Goal: Find specific page/section: Find specific page/section

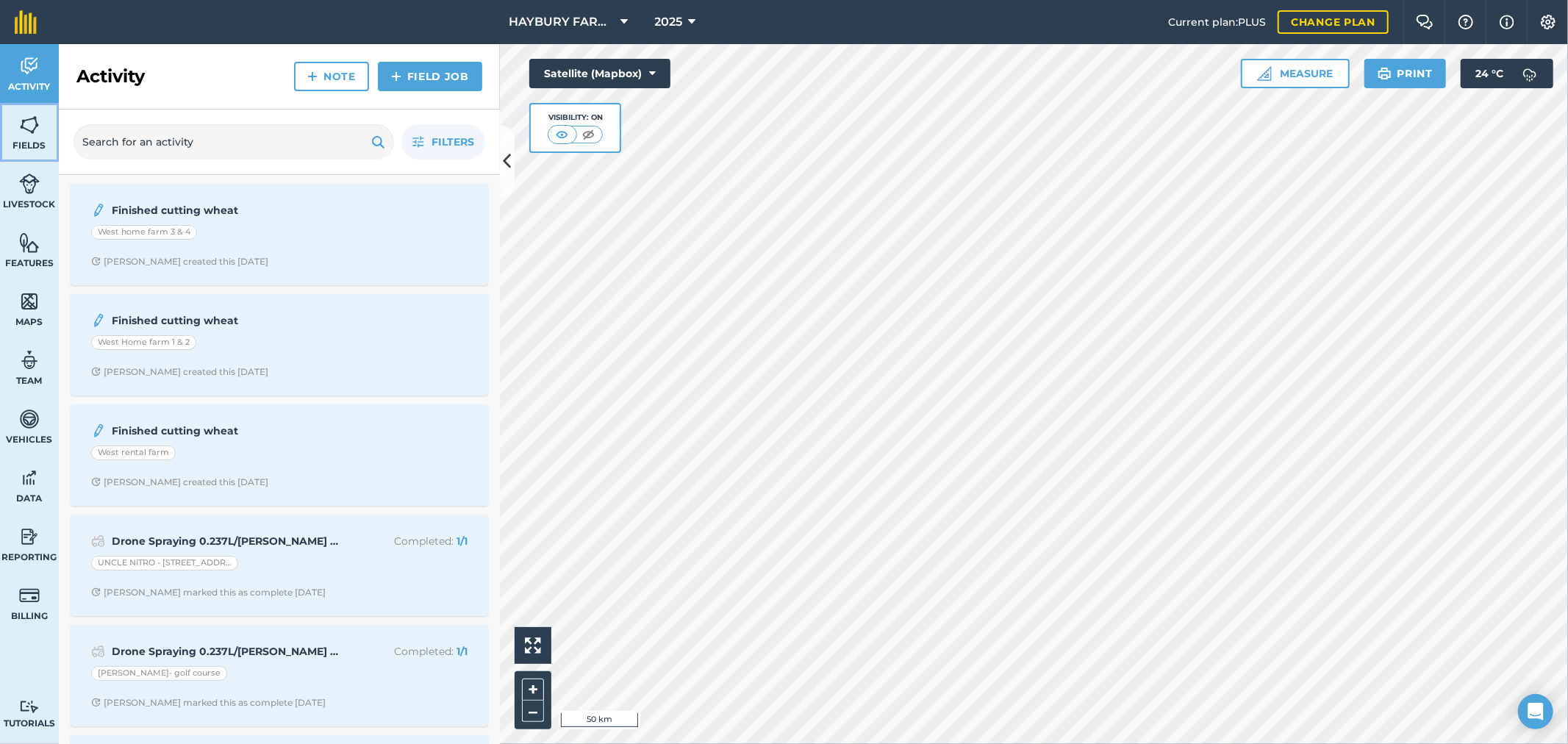
click at [39, 126] on img at bounding box center [29, 125] width 21 height 22
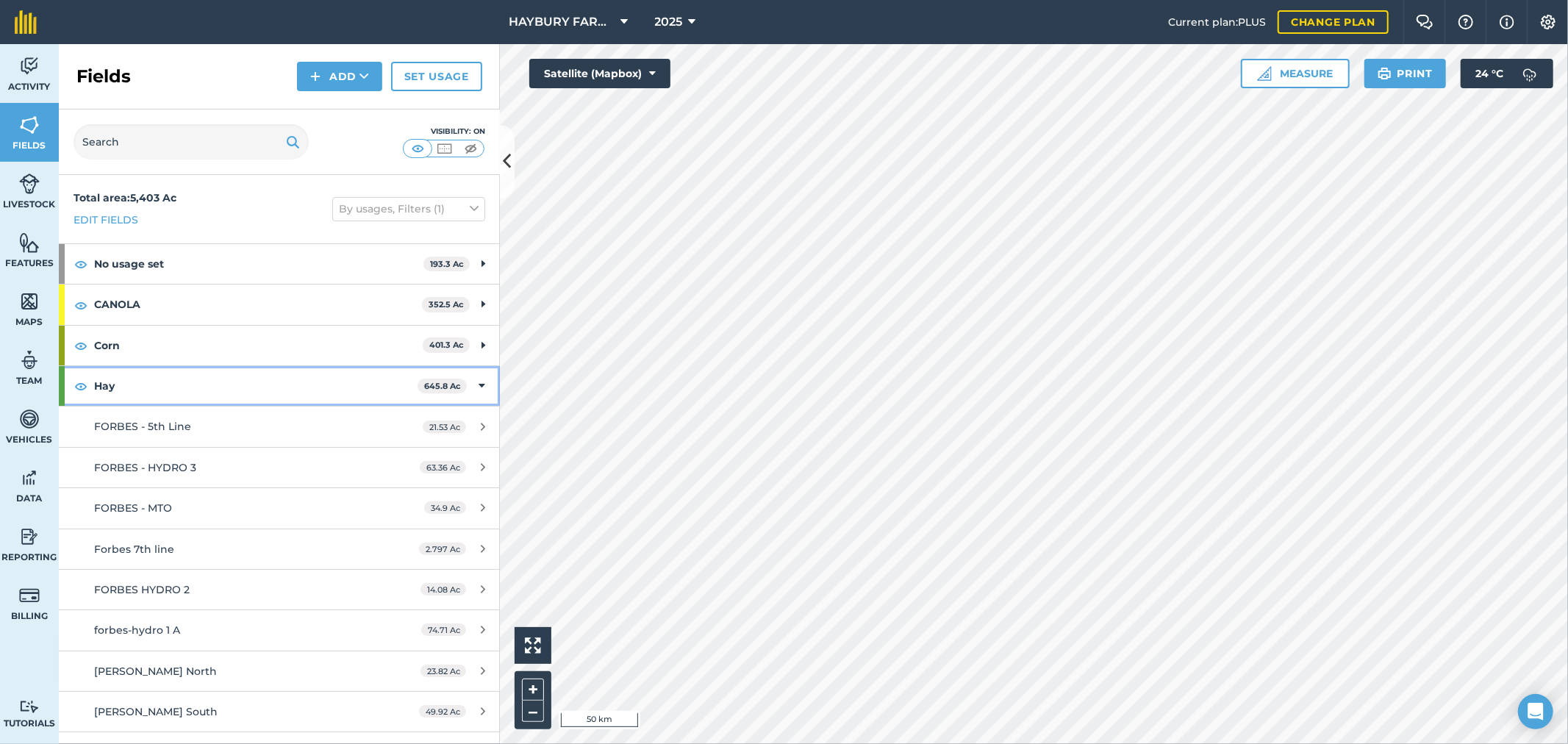
click at [137, 392] on strong "Hay" at bounding box center [256, 386] width 323 height 40
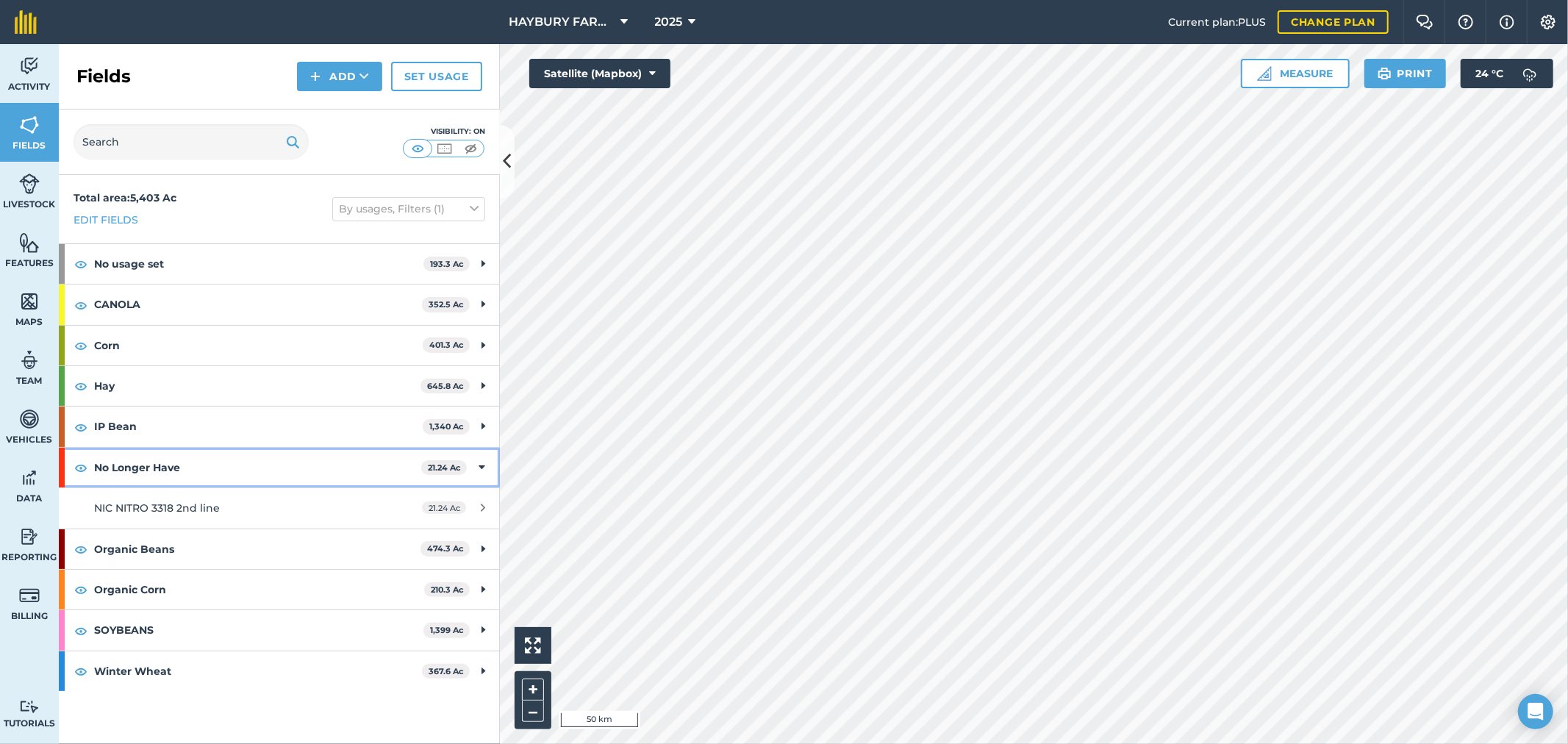
click at [149, 471] on strong "No Longer Have" at bounding box center [257, 468] width 327 height 40
click at [152, 464] on strong "No Longer Have" at bounding box center [259, 468] width 330 height 40
click at [152, 464] on strong "No Longer Have" at bounding box center [257, 468] width 327 height 40
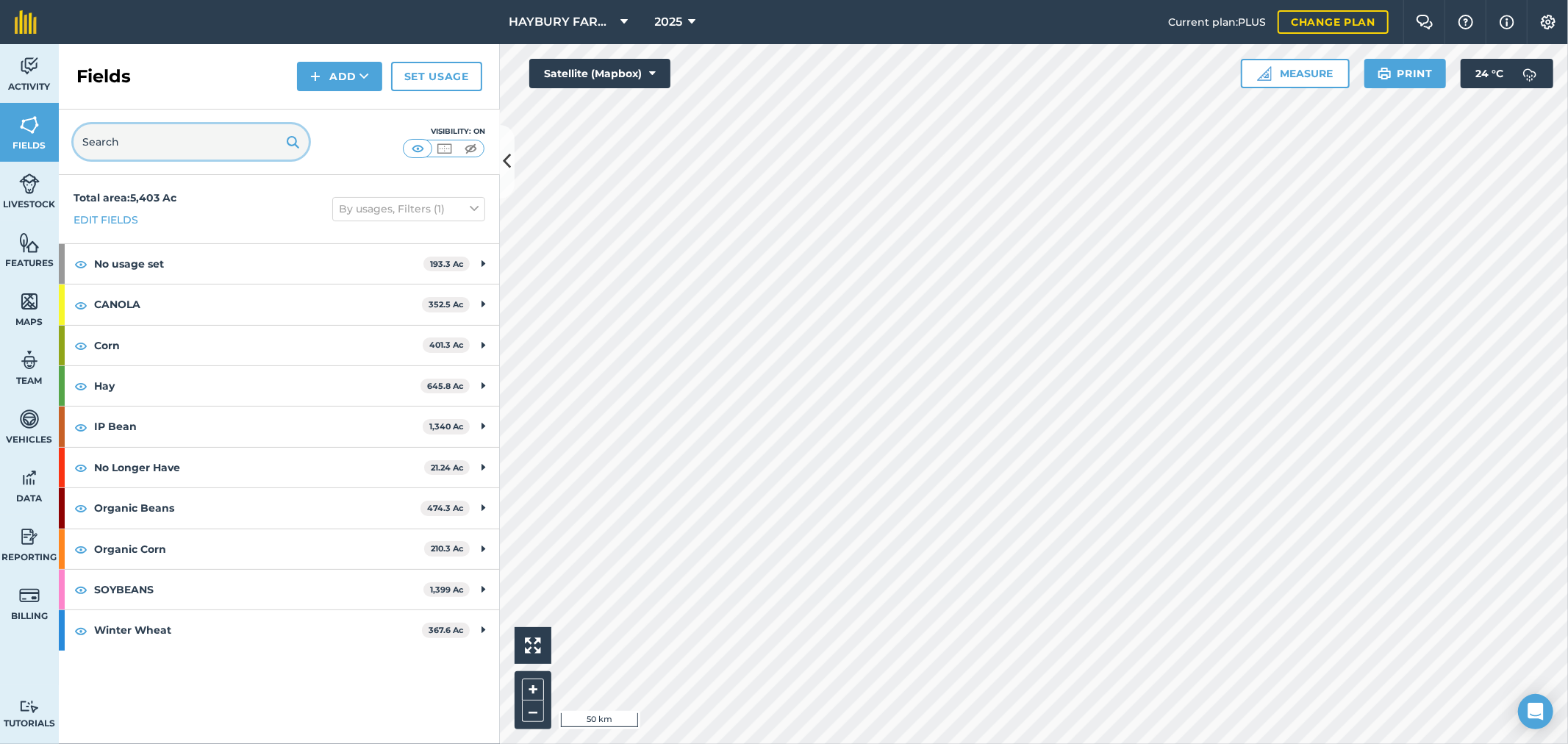
click at [115, 155] on input "text" at bounding box center [191, 142] width 235 height 35
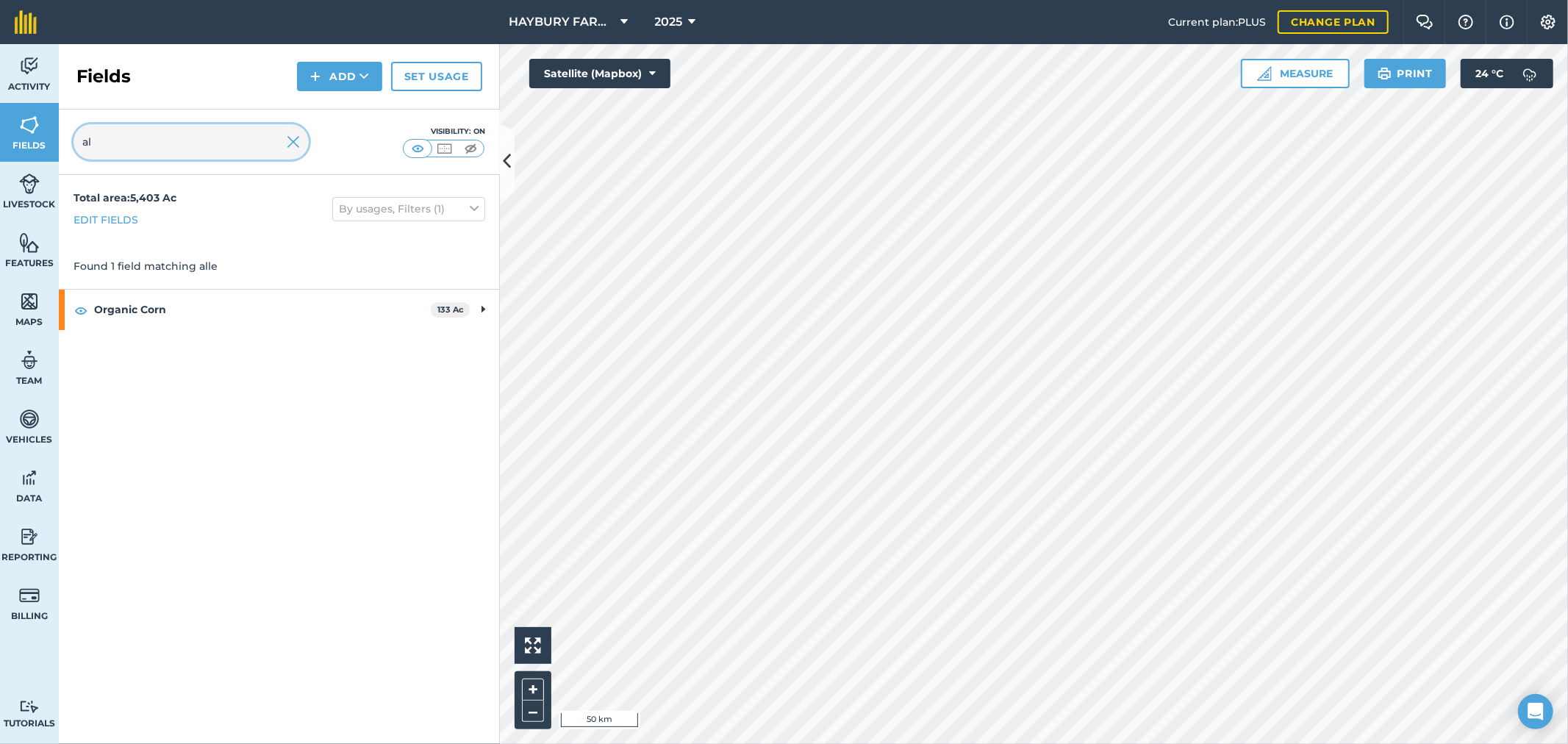
type input "a"
drag, startPoint x: 146, startPoint y: 135, endPoint x: -51, endPoint y: 104, distance: 199.4
click at [0, 104] on html "HAYBURY FARMS INC 2025 Current plan : PLUS Change plan Farm Chat Help Info Sett…" at bounding box center [784, 372] width 1568 height 744
drag, startPoint x: 49, startPoint y: 141, endPoint x: 39, endPoint y: 141, distance: 10.0
click at [39, 141] on div "Activity Fields Livestock Features Maps Team Vehicles Data Reporting Billing Tu…" at bounding box center [784, 394] width 1568 height 700
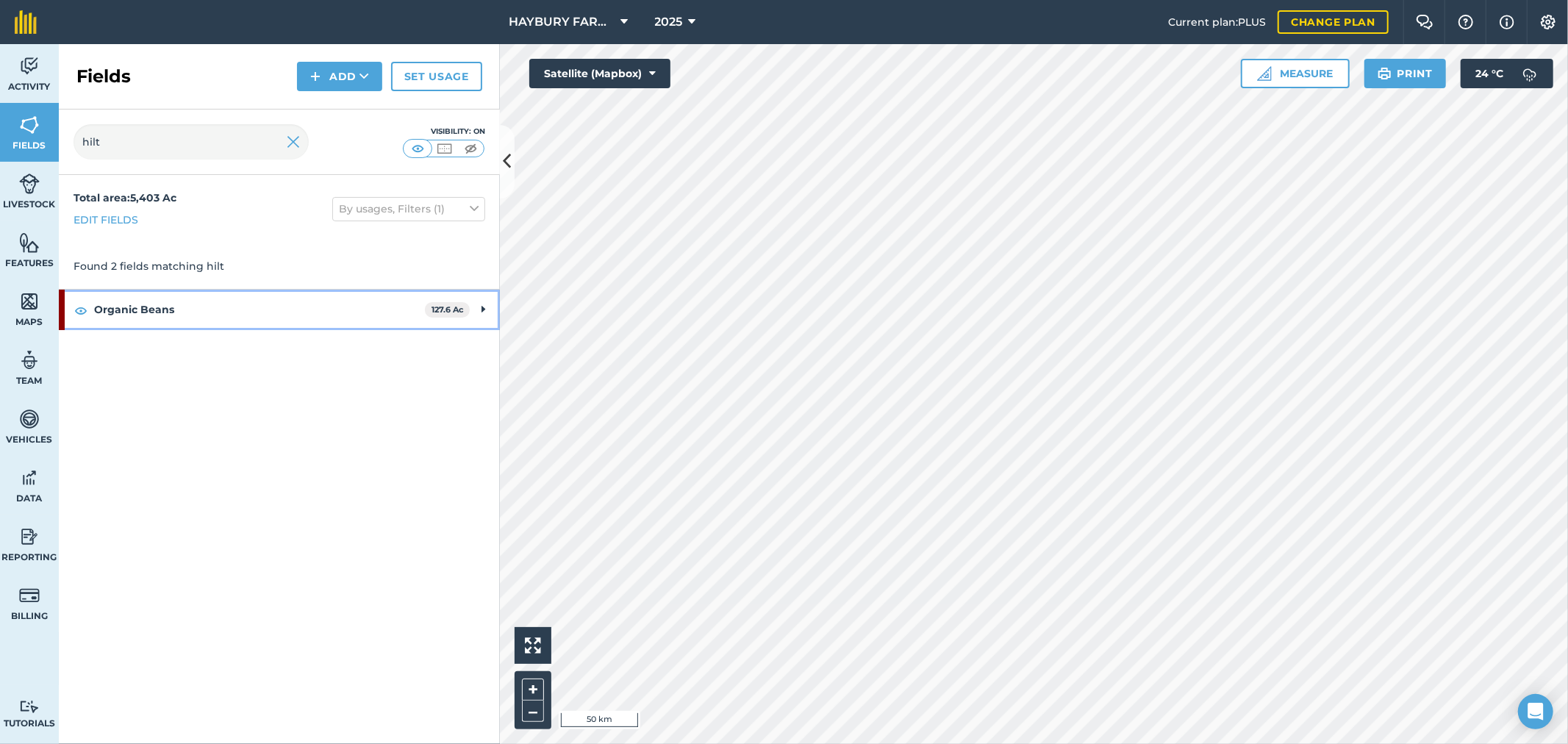
click at [186, 321] on strong "Organic Beans" at bounding box center [259, 310] width 331 height 40
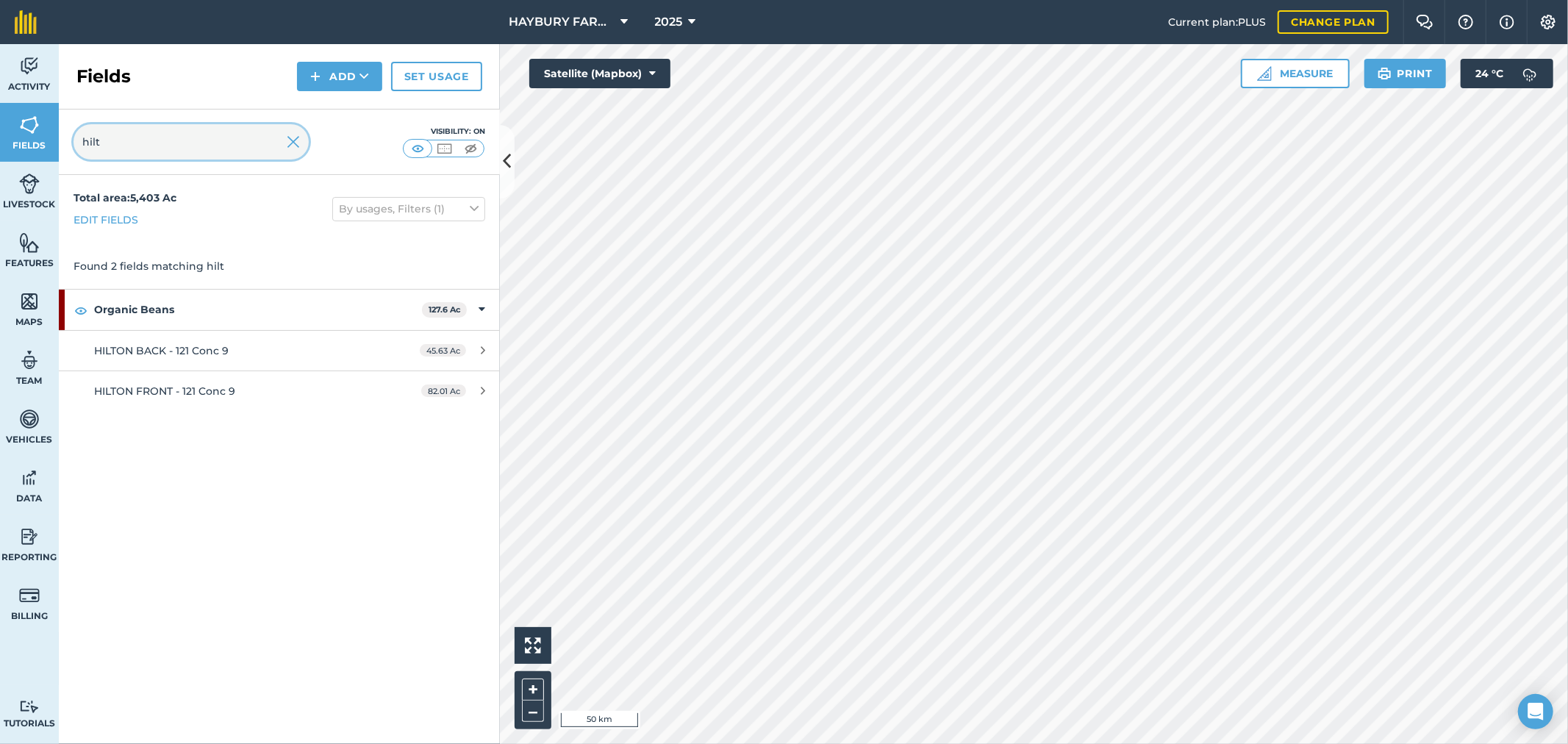
click at [37, 141] on div "Activity Fields Livestock Features Maps Team Vehicles Data Reporting Billing Tu…" at bounding box center [784, 394] width 1568 height 700
drag, startPoint x: 140, startPoint y: 146, endPoint x: -60, endPoint y: 136, distance: 200.2
click at [0, 136] on html "HAYBURY FARMS INC 2025 Current plan : PLUS Change plan Farm Chat Help Info Sett…" at bounding box center [784, 372] width 1568 height 744
drag, startPoint x: 17, startPoint y: 121, endPoint x: -10, endPoint y: 118, distance: 27.2
click at [0, 118] on html "HAYBURY FARMS INC 2025 Current plan : PLUS Change plan Farm Chat Help Info Sett…" at bounding box center [784, 372] width 1568 height 744
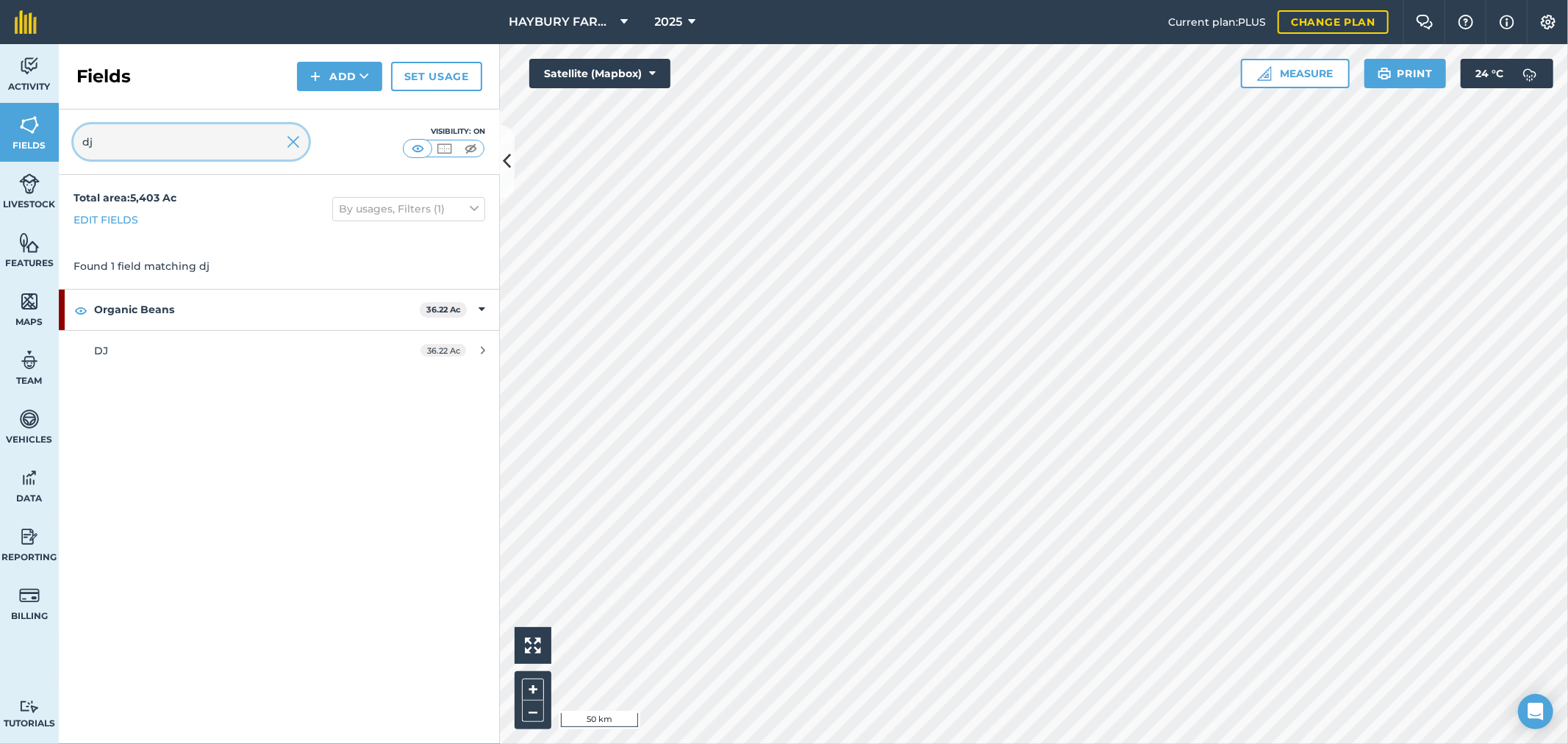
type input "d"
click at [104, 141] on input "dump" at bounding box center [191, 142] width 235 height 35
drag, startPoint x: 113, startPoint y: 138, endPoint x: -93, endPoint y: 100, distance: 209.5
click at [0, 100] on html "HAYBURY FARMS INC 2025 Current plan : PLUS Change plan Farm Chat Help Info Sett…" at bounding box center [784, 372] width 1568 height 744
type input "a"
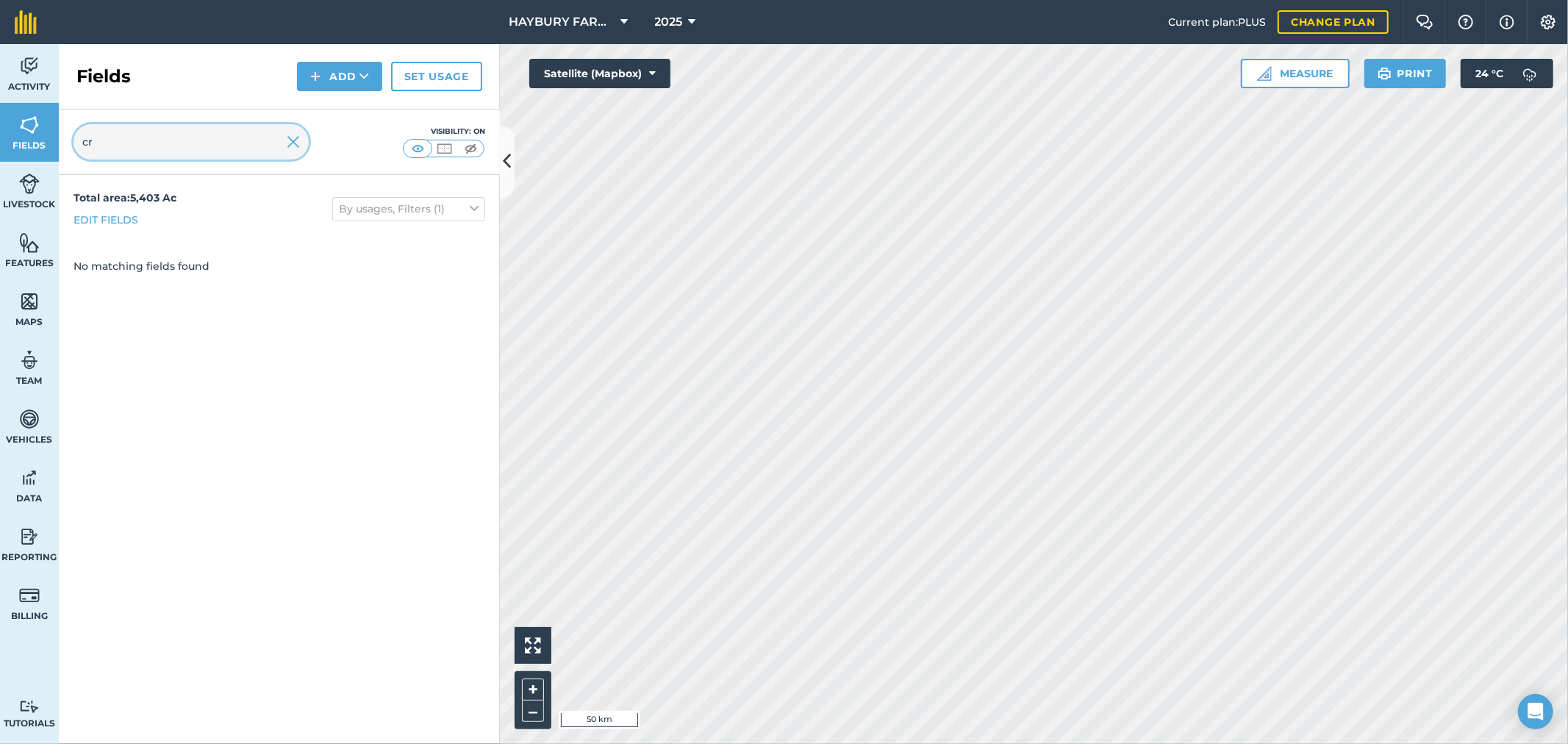
type input "c"
type input "fire"
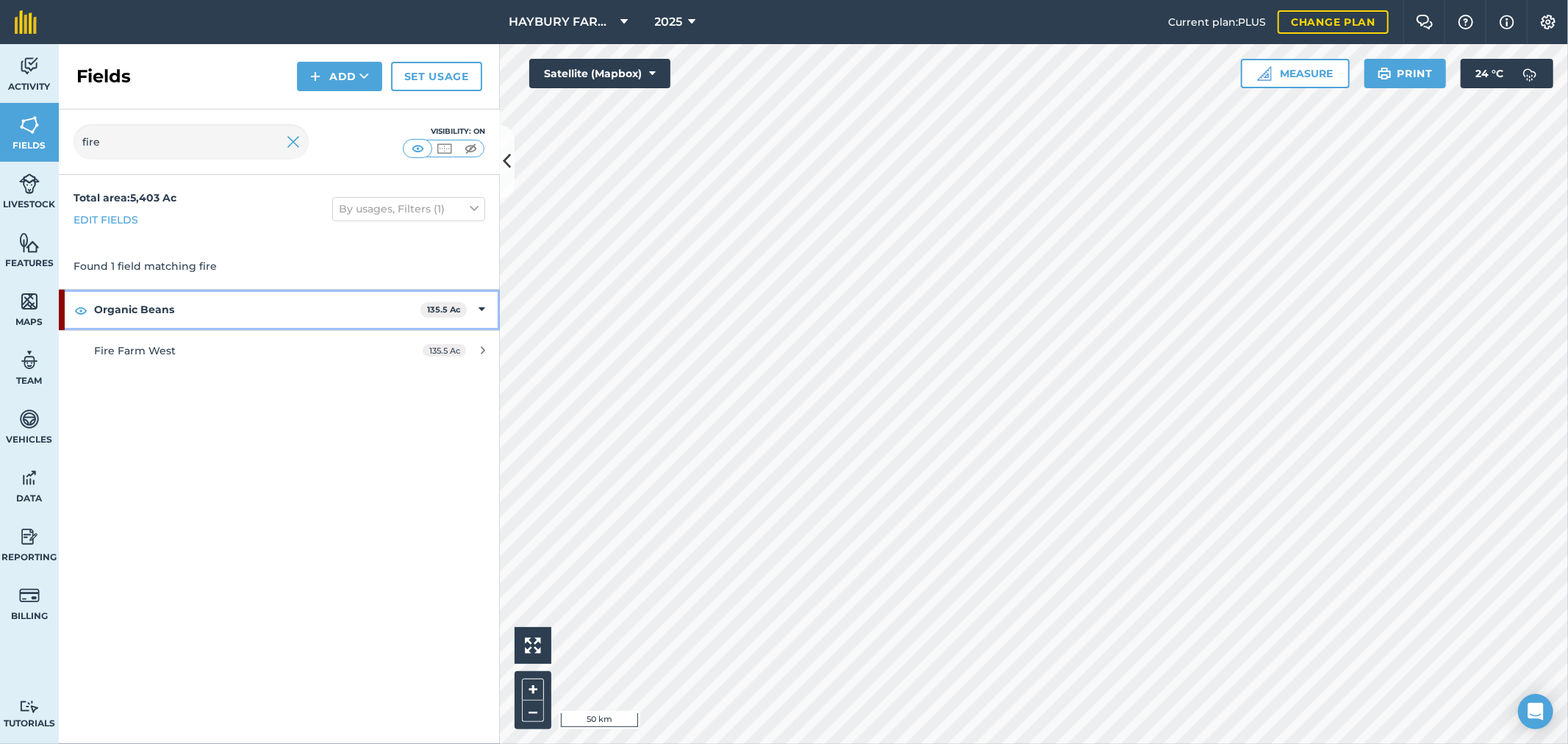
click at [247, 314] on strong "Organic Beans" at bounding box center [257, 310] width 326 height 40
click at [244, 307] on strong "Organic Beans" at bounding box center [259, 310] width 329 height 40
click at [189, 355] on div "Fire Farm West" at bounding box center [232, 351] width 276 height 16
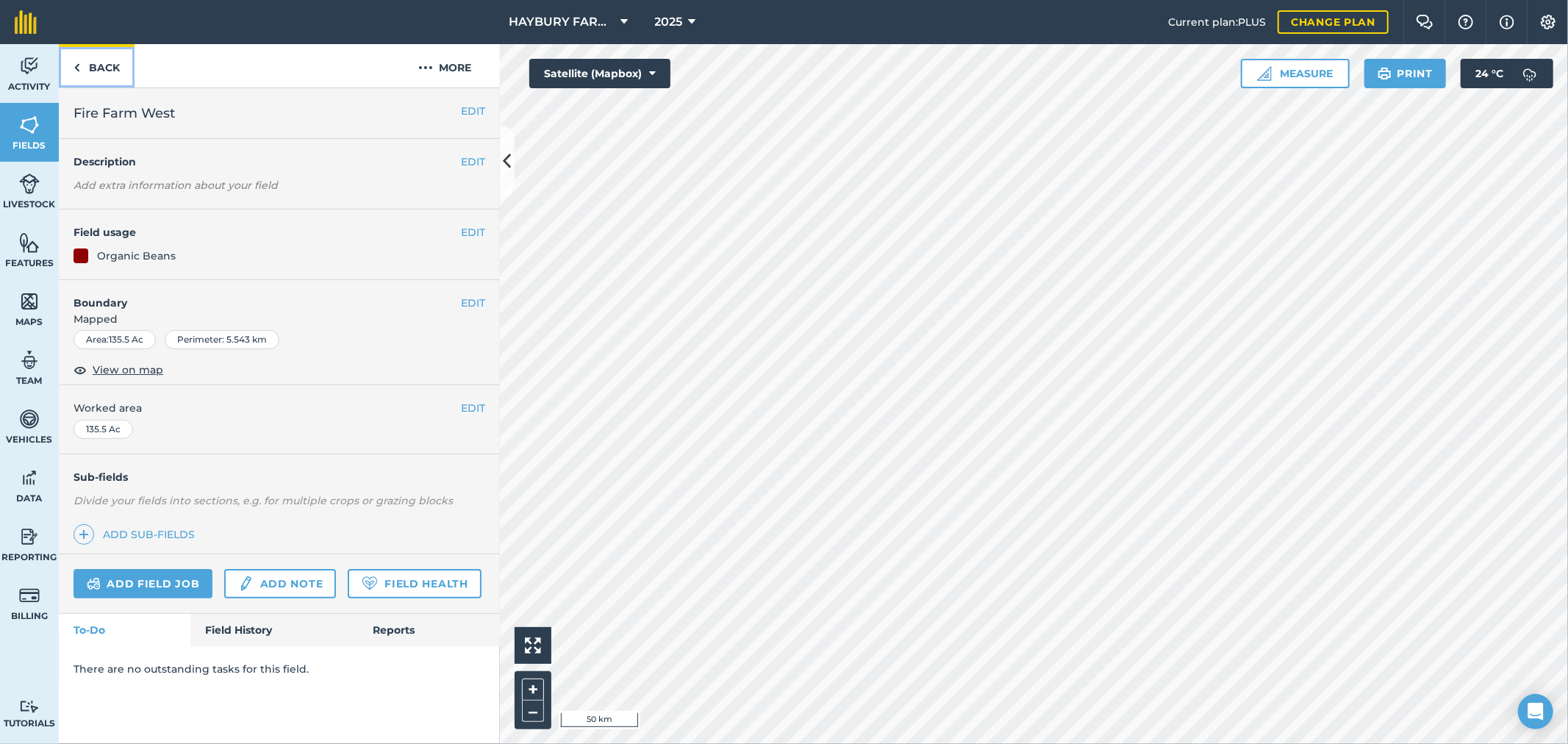
click at [109, 60] on link "Back" at bounding box center [96, 65] width 76 height 43
